Goal: Information Seeking & Learning: Understand process/instructions

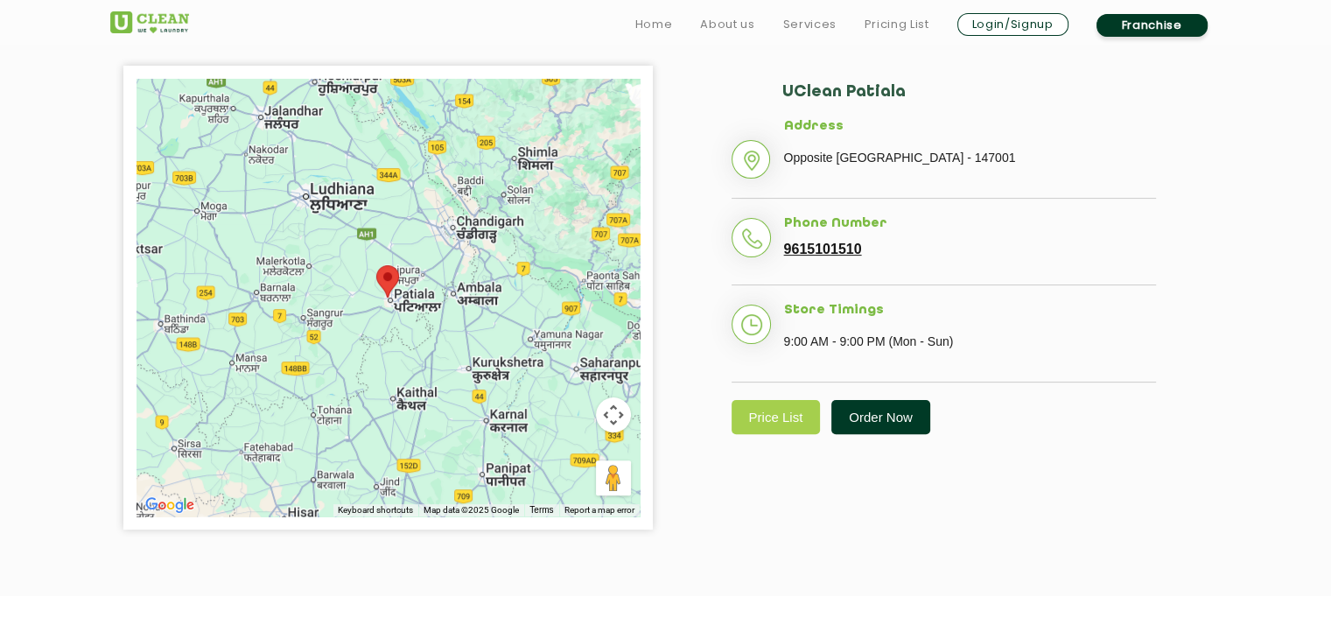
scroll to position [408, 0]
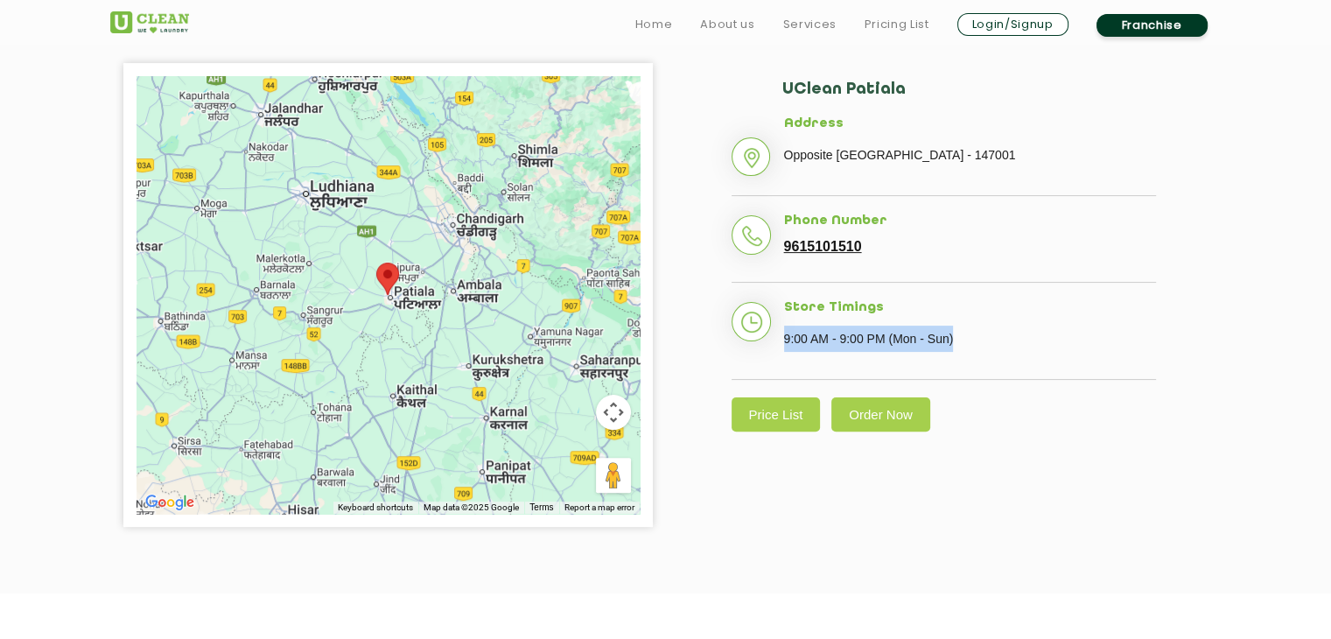
drag, startPoint x: 780, startPoint y: 338, endPoint x: 955, endPoint y: 339, distance: 174.1
click at [955, 339] on li "Store Timings 9:00 AM - 9:00 PM (Mon - Sun)" at bounding box center [943, 340] width 424 height 80
click at [745, 410] on link "Price List" at bounding box center [775, 414] width 89 height 34
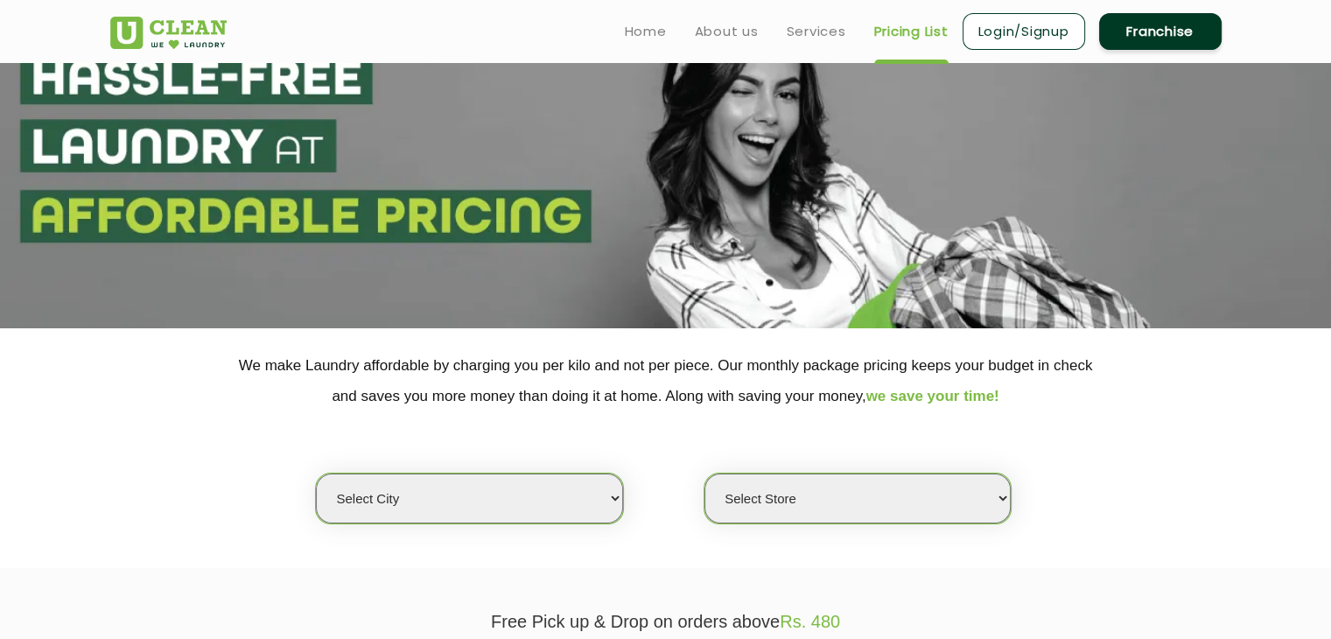
scroll to position [234, 0]
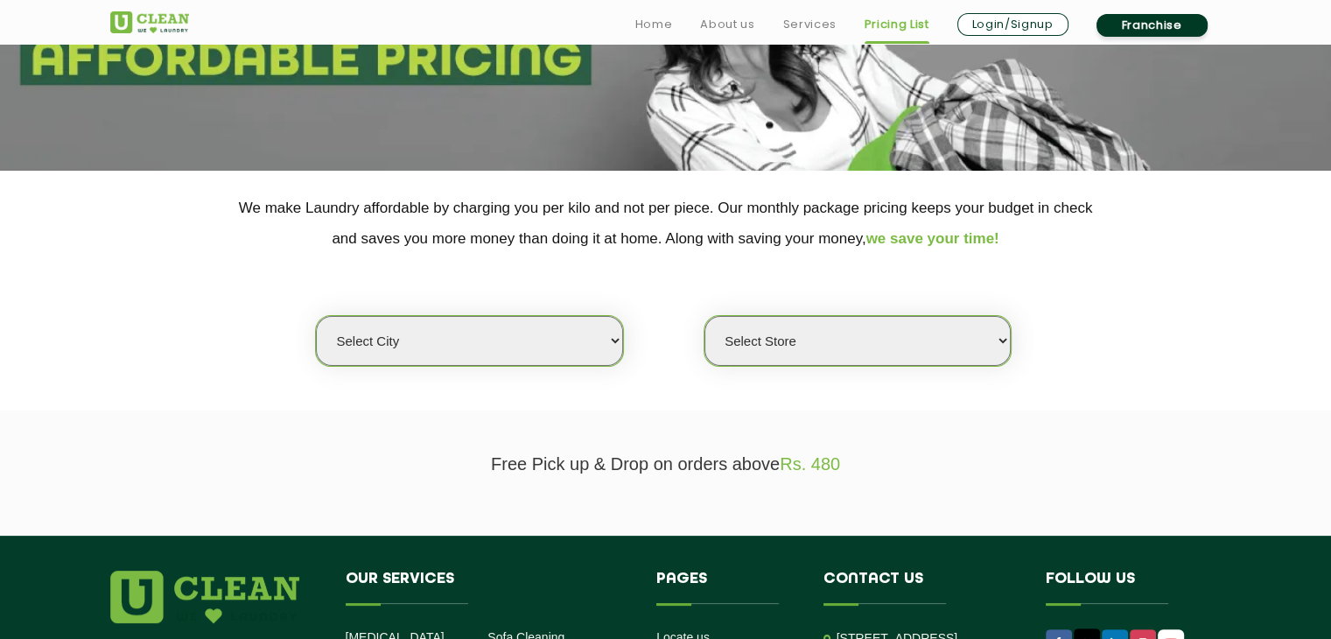
click at [550, 326] on select "Select city [GEOGRAPHIC_DATA] [GEOGRAPHIC_DATA] [GEOGRAPHIC_DATA] [GEOGRAPHIC_D…" at bounding box center [469, 341] width 306 height 50
select select "27"
click at [316, 316] on select "Select city [GEOGRAPHIC_DATA] [GEOGRAPHIC_DATA] [GEOGRAPHIC_DATA] [GEOGRAPHIC_D…" at bounding box center [469, 341] width 306 height 50
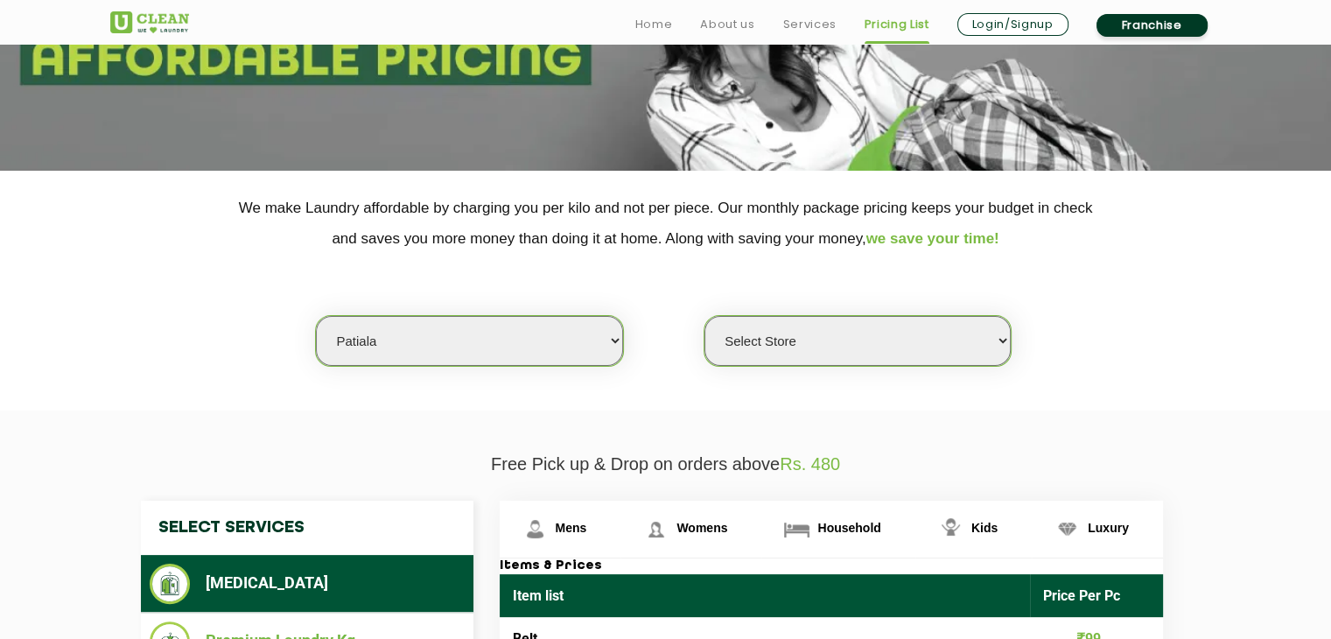
click at [813, 340] on select "Select Store UClean Patiala [PERSON_NAME] Enclave [GEOGRAPHIC_DATA]" at bounding box center [857, 341] width 306 height 50
select select "66"
click at [704, 316] on select "Select Store UClean Patiala [PERSON_NAME] Enclave [GEOGRAPHIC_DATA]" at bounding box center [857, 341] width 306 height 50
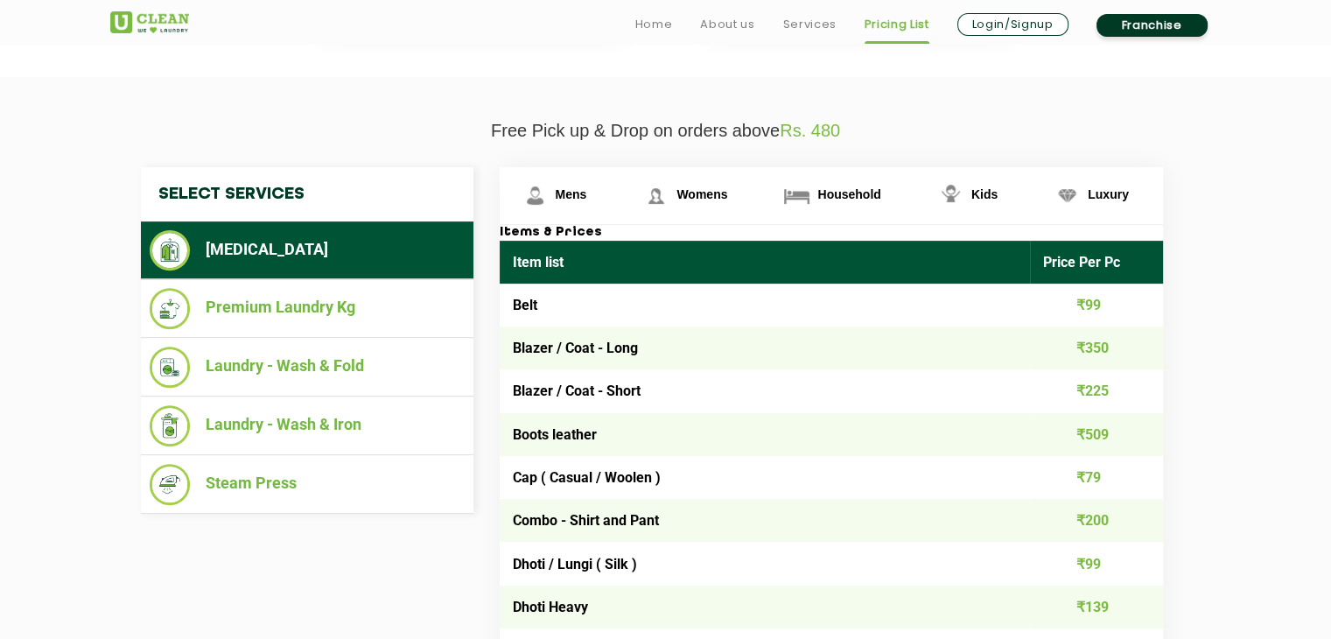
scroll to position [584, 0]
